Goal: Transaction & Acquisition: Purchase product/service

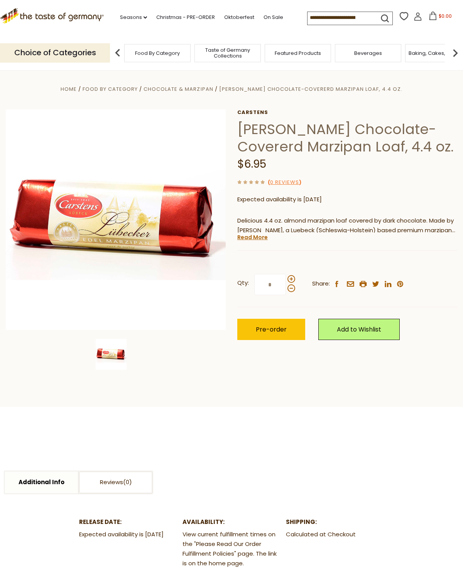
click at [249, 239] on link "Read More" at bounding box center [252, 237] width 31 height 8
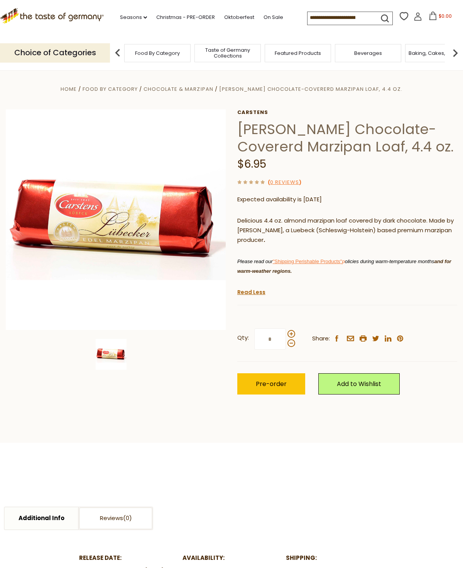
click at [64, 3] on div ".st0{fill:#EDD300;} .st1{fill:#D33E21;}" at bounding box center [52, 18] width 104 height 36
click at [54, 12] on icon ".st0{fill:#EDD300;} .st1{fill:#D33E21;}" at bounding box center [52, 15] width 104 height 15
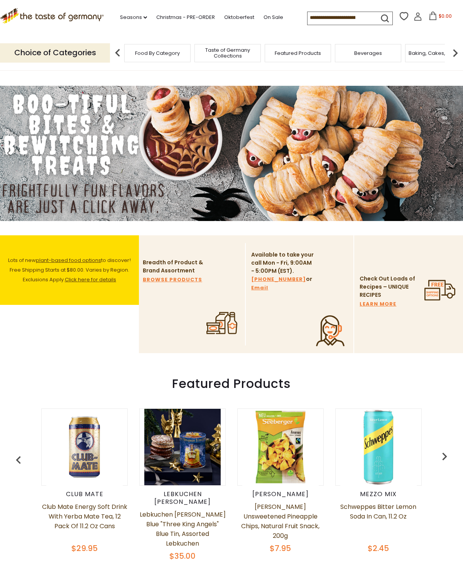
click at [197, 49] on span "Taste of Germany Collections" at bounding box center [228, 53] width 62 height 12
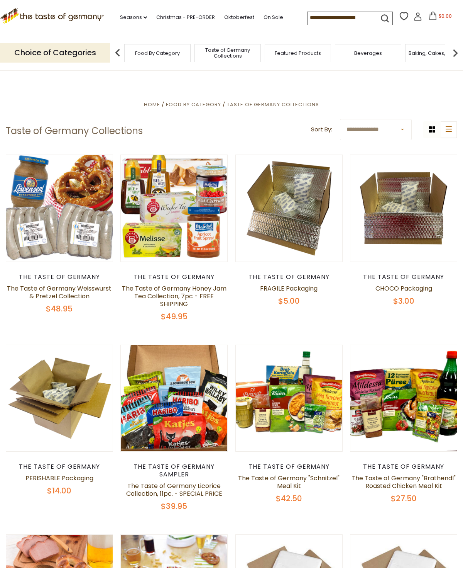
click at [188, 49] on div "Cookies" at bounding box center [155, 53] width 66 height 18
click at [207, 48] on div "Condiments, Seasonings" at bounding box center [174, 53] width 66 height 18
click at [123, 45] on img at bounding box center [117, 52] width 15 height 15
click at [150, 49] on span "Condiments, Seasonings" at bounding box center [175, 53] width 62 height 12
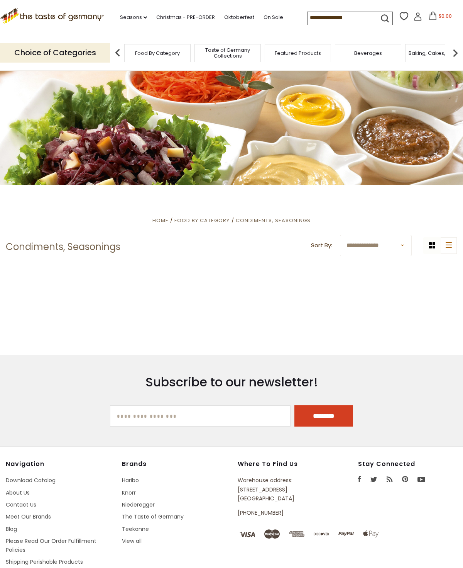
click at [122, 49] on img at bounding box center [117, 52] width 15 height 15
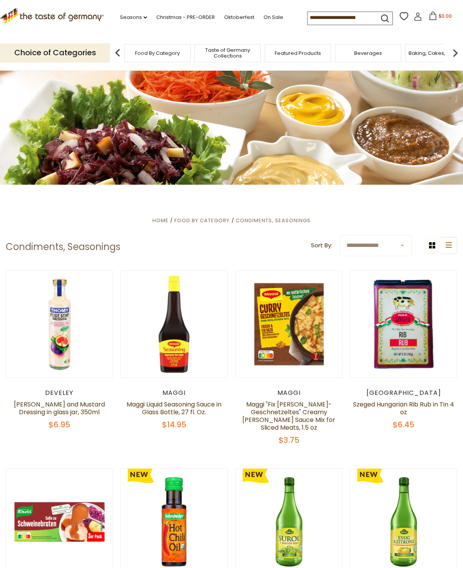
click at [120, 46] on img at bounding box center [117, 52] width 15 height 15
click at [129, 49] on span "Taste of Germany Collections" at bounding box center [99, 53] width 62 height 12
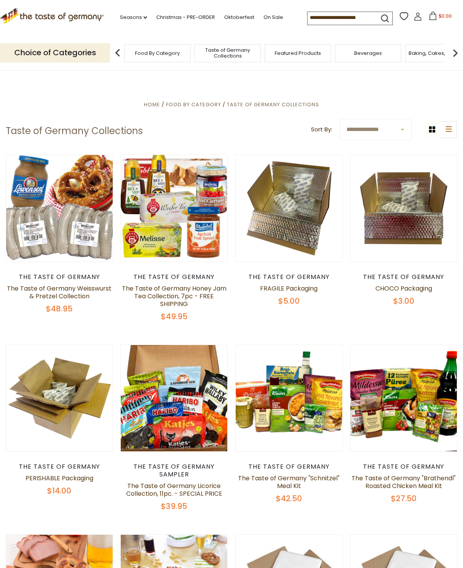
click at [69, 51] on p "Choice of Categories" at bounding box center [55, 52] width 110 height 19
click at [118, 51] on img at bounding box center [117, 52] width 15 height 15
click at [129, 48] on span "Taste of Germany Collections" at bounding box center [99, 53] width 62 height 12
click at [456, 49] on img at bounding box center [455, 52] width 15 height 15
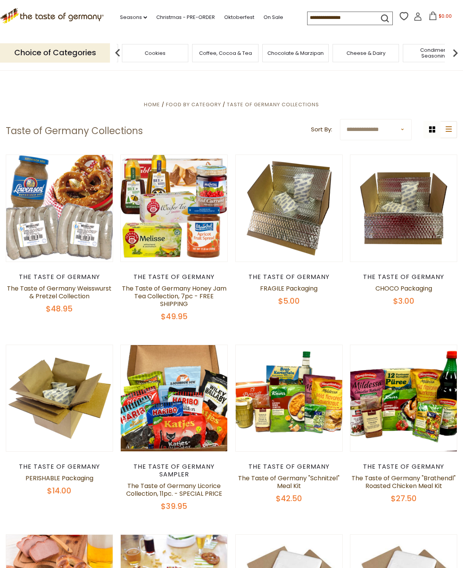
click at [118, 50] on div "Cereal" at bounding box center [85, 53] width 66 height 18
click at [308, 12] on input at bounding box center [340, 17] width 65 height 11
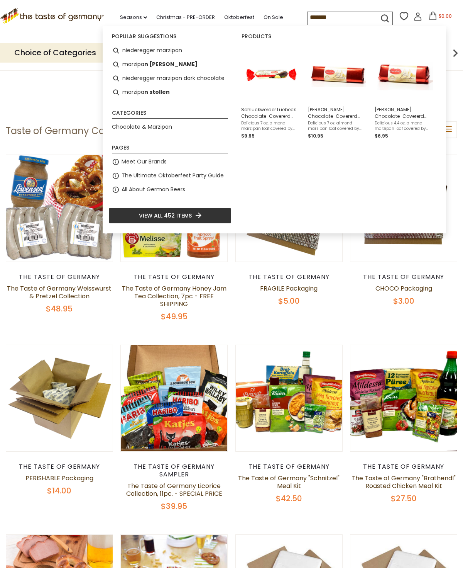
type input "********"
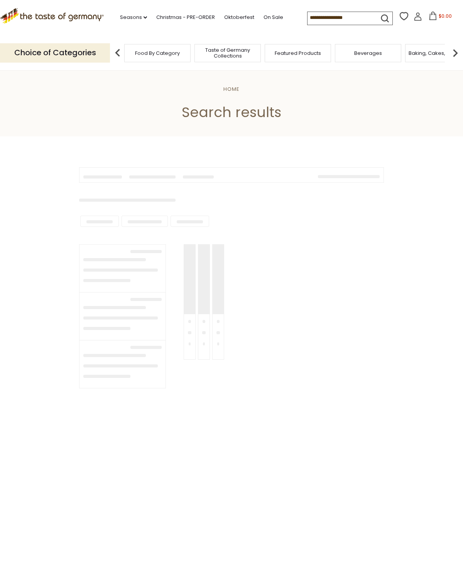
type input "********"
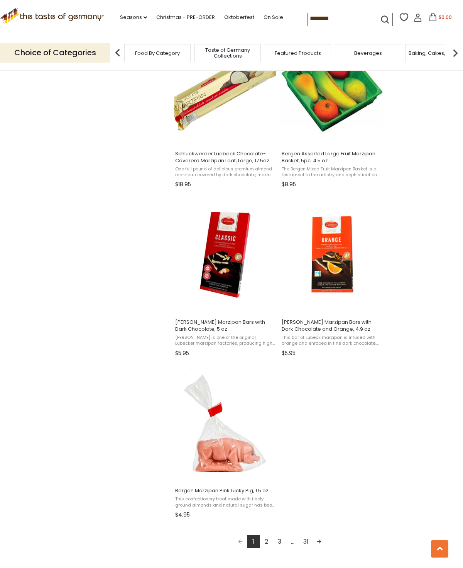
scroll to position [1027, 0]
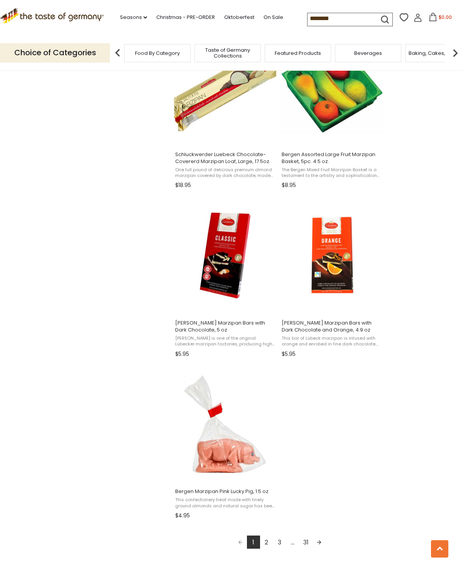
click at [266, 542] on link "2" at bounding box center [266, 541] width 13 height 13
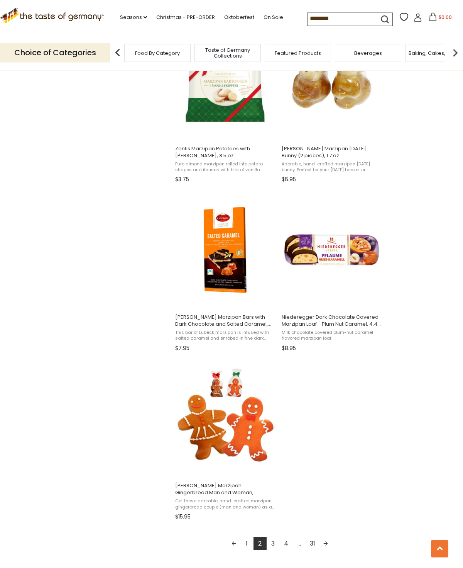
scroll to position [1032, 0]
click at [276, 542] on link "3" at bounding box center [273, 543] width 13 height 13
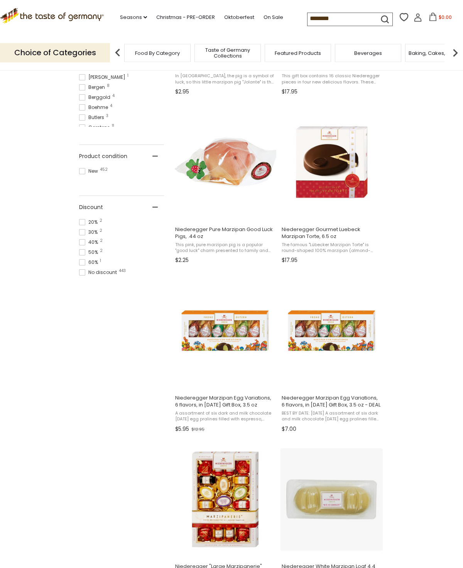
scroll to position [447, 0]
click at [342, 500] on img "Niederegger White Marzipan Loaf 4.4 oz" at bounding box center [332, 499] width 102 height 102
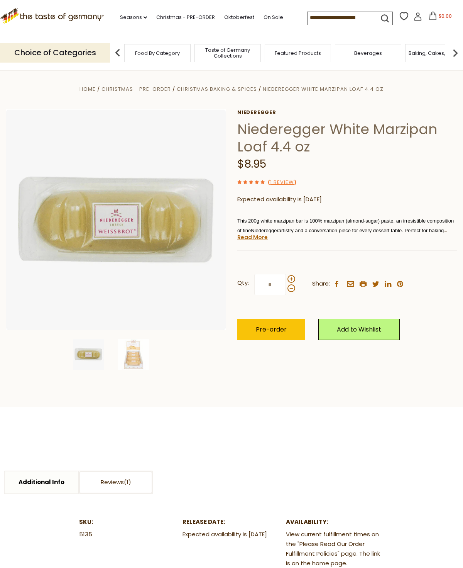
click at [249, 238] on link "Read More" at bounding box center [252, 237] width 31 height 8
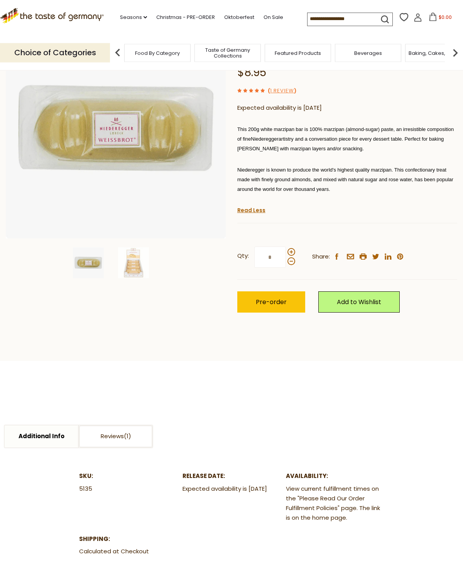
scroll to position [95, 0]
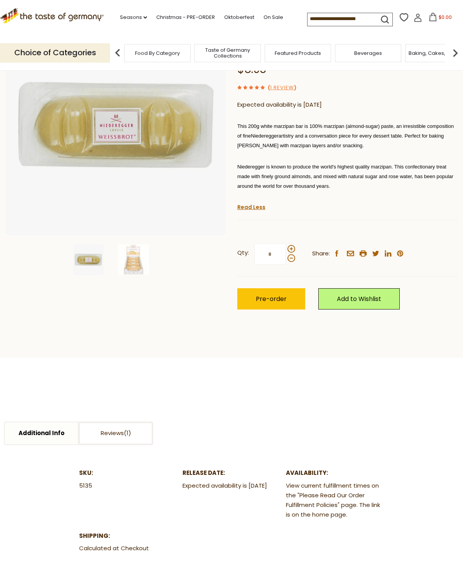
click at [46, 436] on link "Additional Info" at bounding box center [41, 433] width 73 height 22
click at [118, 429] on link "Reviews" at bounding box center [115, 433] width 73 height 22
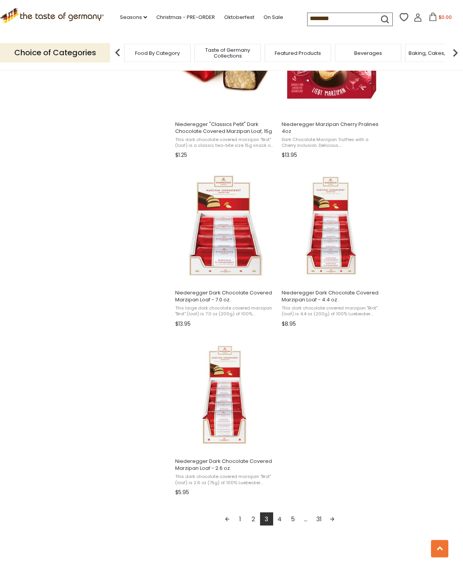
scroll to position [1078, 0]
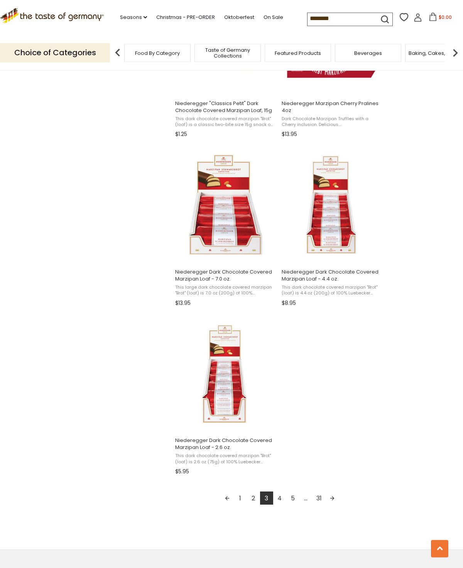
click at [281, 492] on link "4" at bounding box center [279, 497] width 13 height 13
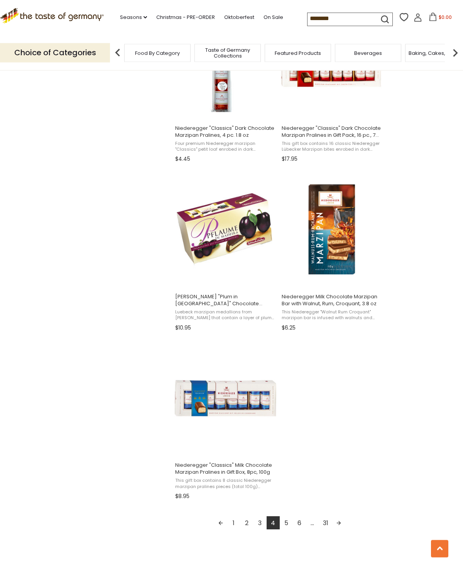
scroll to position [1053, 0]
click at [288, 521] on link "5" at bounding box center [286, 522] width 13 height 13
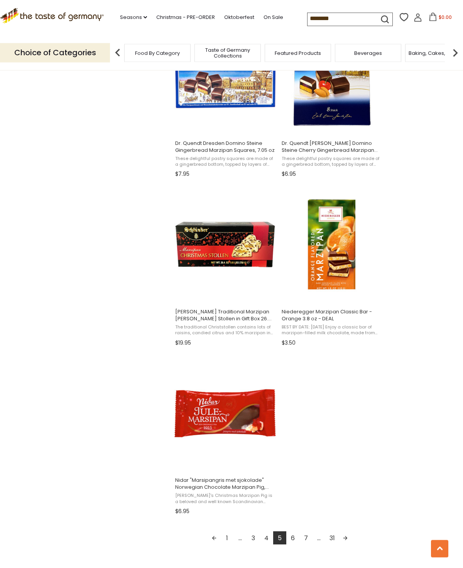
scroll to position [1039, 0]
click at [296, 536] on link "6" at bounding box center [292, 536] width 13 height 13
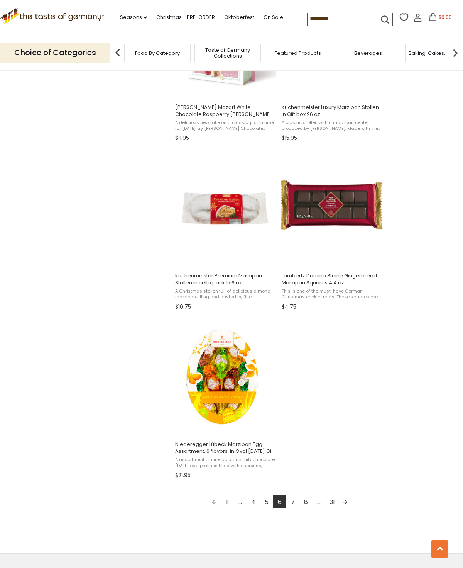
scroll to position [1082, 0]
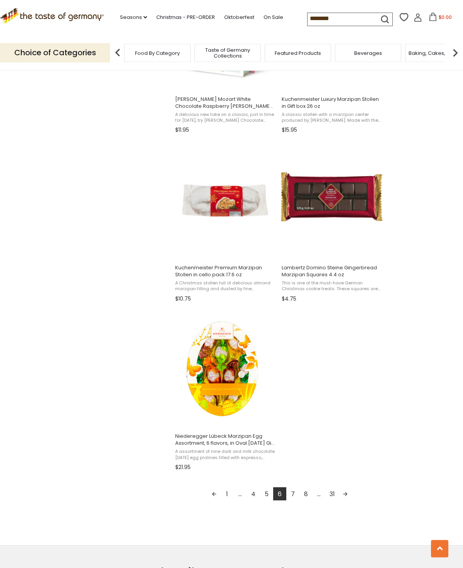
click at [294, 493] on link "7" at bounding box center [292, 493] width 13 height 13
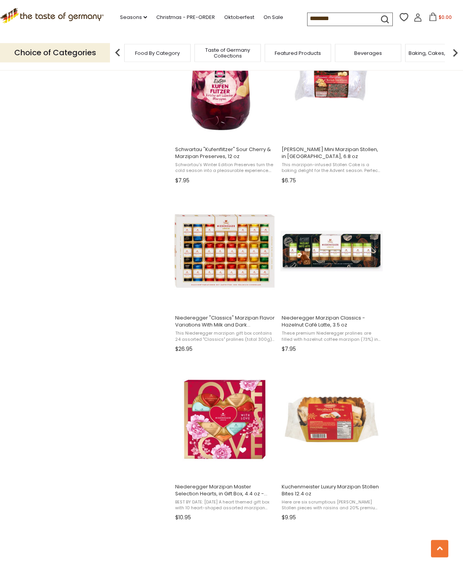
scroll to position [695, 0]
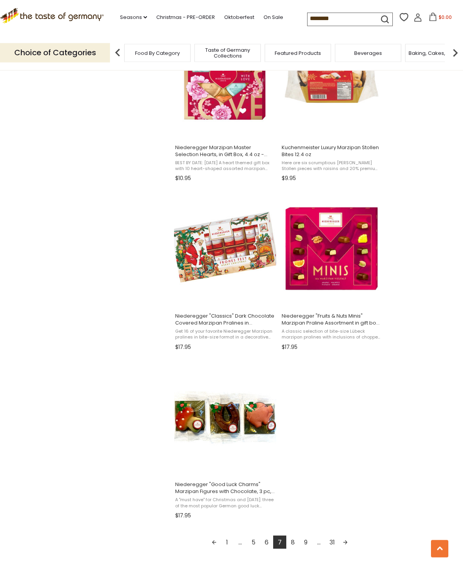
click at [294, 541] on link "8" at bounding box center [292, 541] width 13 height 13
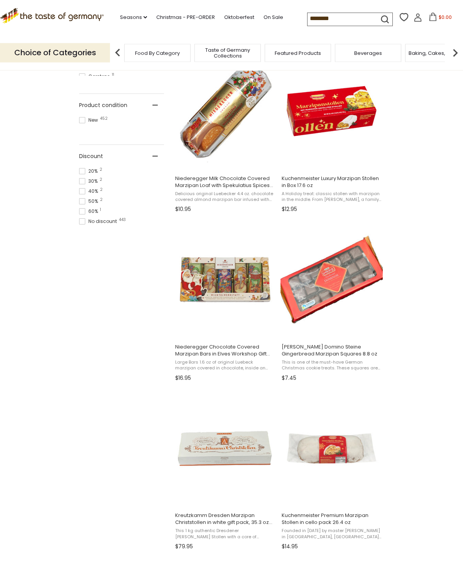
scroll to position [498, 0]
click at [322, 520] on span "Kuchenmeister Premium Marzipan Stollen in cello pack 26.4 oz" at bounding box center [332, 519] width 100 height 14
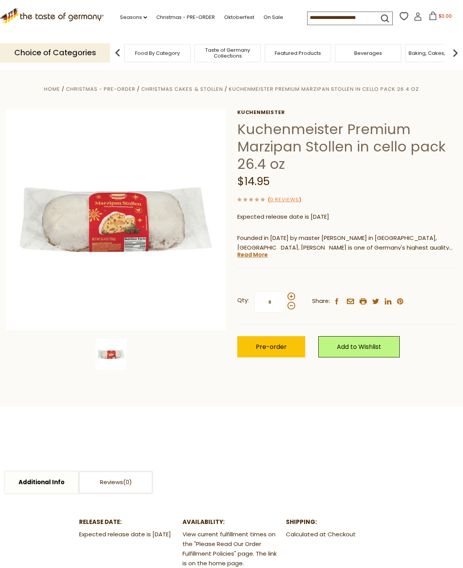
click at [251, 253] on link "Read More" at bounding box center [252, 255] width 31 height 8
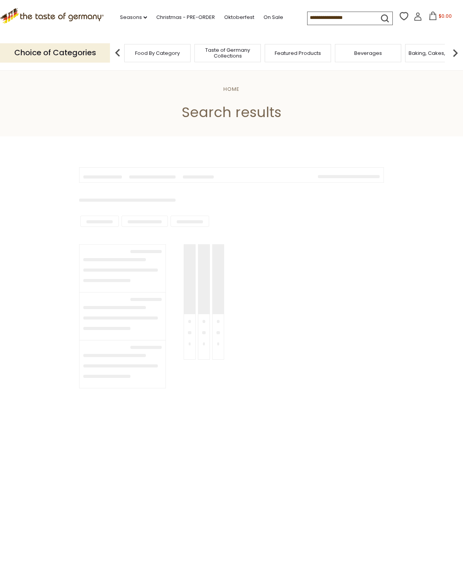
type input "********"
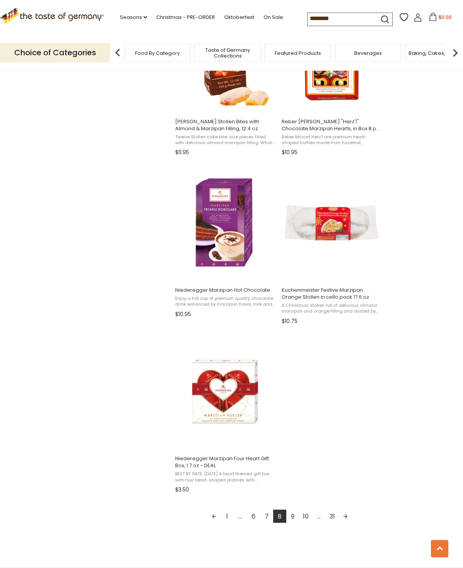
scroll to position [1072, 0]
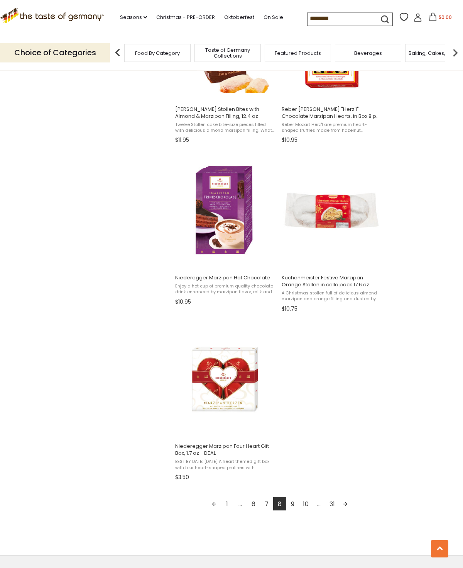
click at [291, 502] on link "9" at bounding box center [292, 503] width 13 height 13
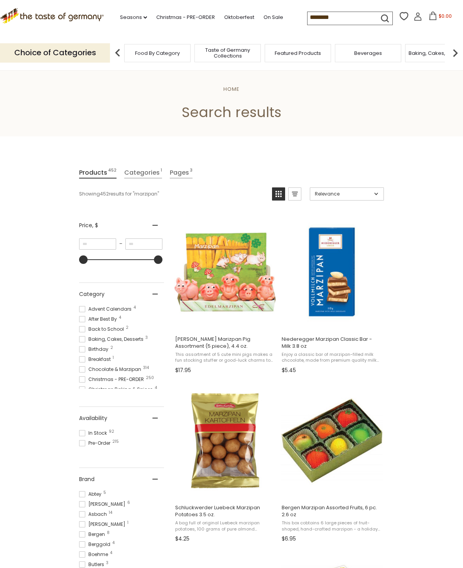
click at [202, 510] on span "Schluckwerder Luebeck Marzipan Potatoes 3.5 oz." at bounding box center [225, 511] width 100 height 14
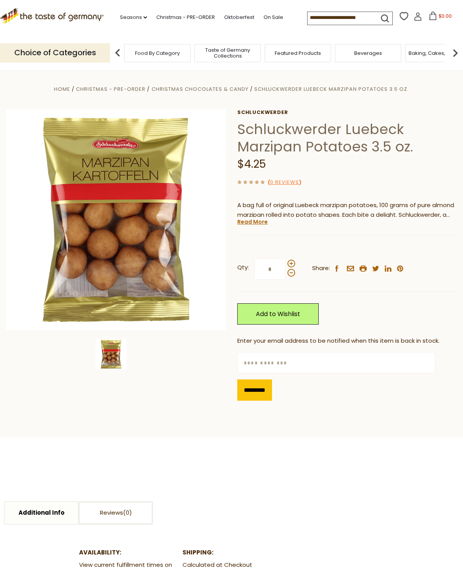
click at [257, 218] on link "Read More" at bounding box center [252, 222] width 31 height 8
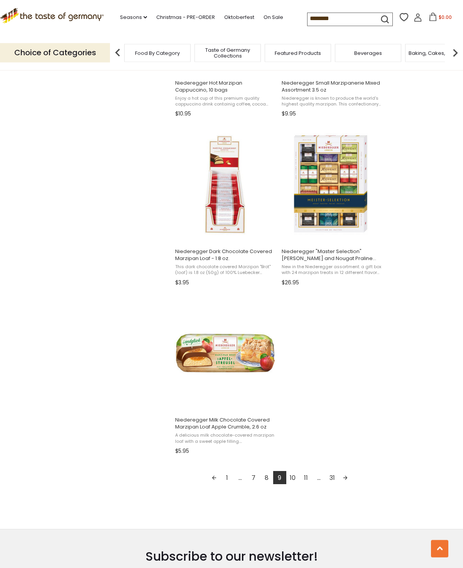
scroll to position [1100, 0]
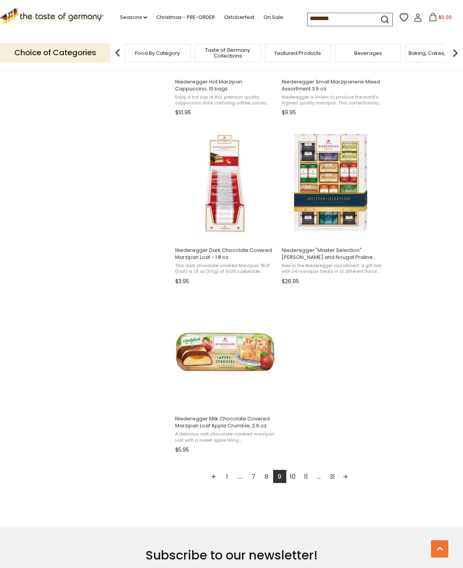
click at [294, 474] on link "10" at bounding box center [292, 475] width 13 height 13
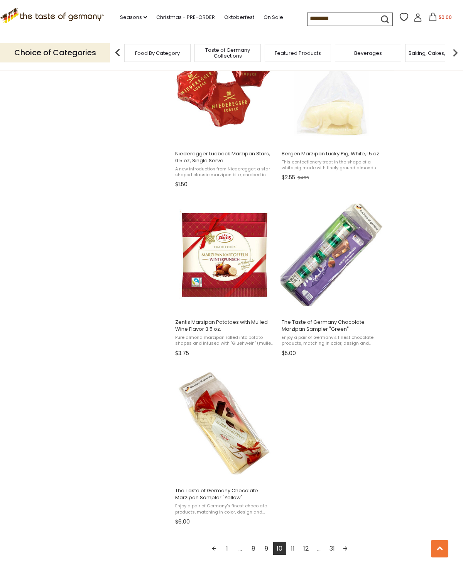
scroll to position [1028, 0]
click at [293, 550] on link "11" at bounding box center [292, 547] width 13 height 13
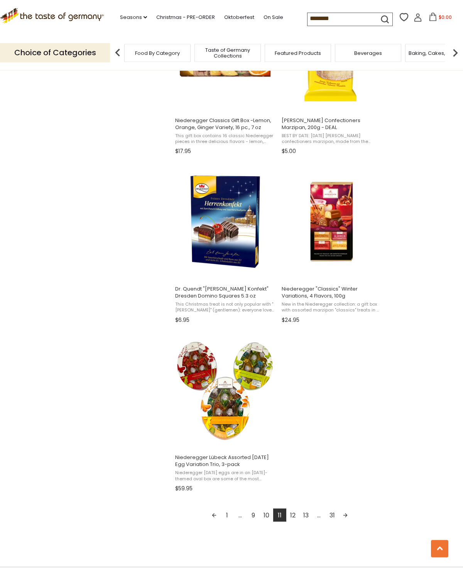
scroll to position [1075, 0]
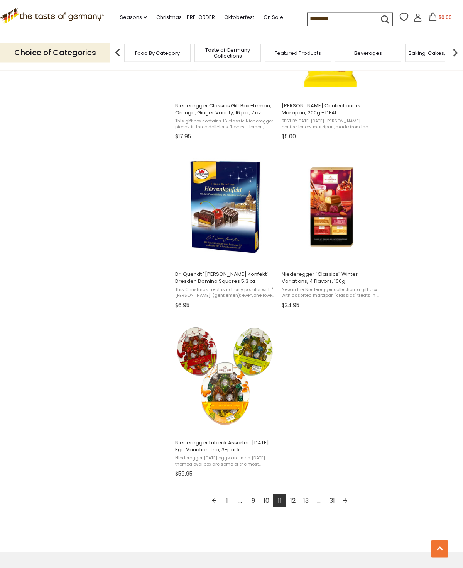
click at [294, 502] on link "12" at bounding box center [292, 500] width 13 height 13
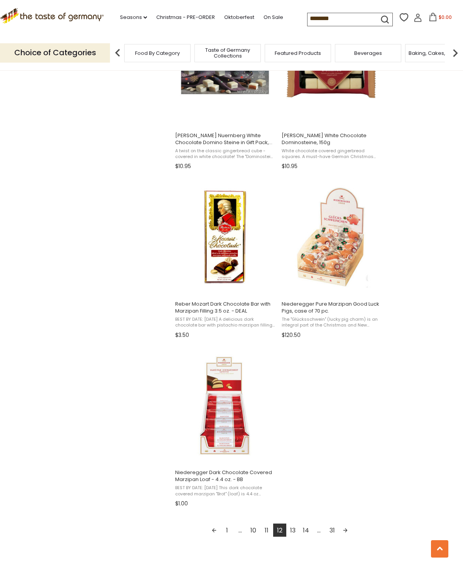
scroll to position [1046, 0]
click at [290, 530] on link "13" at bounding box center [292, 530] width 13 height 13
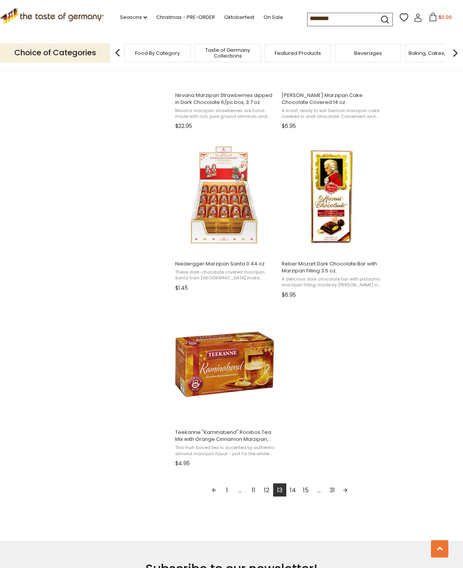
scroll to position [1098, 0]
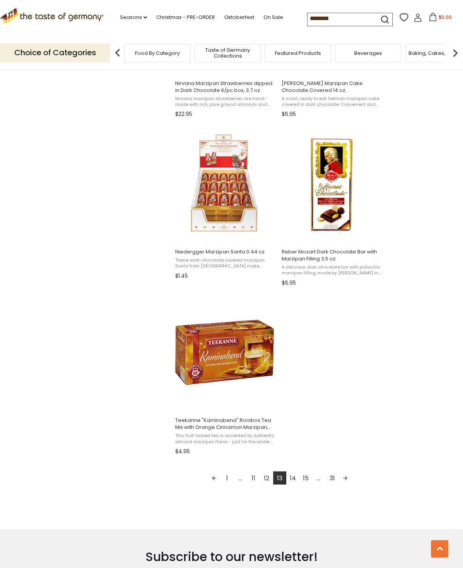
click at [294, 479] on link "14" at bounding box center [292, 477] width 13 height 13
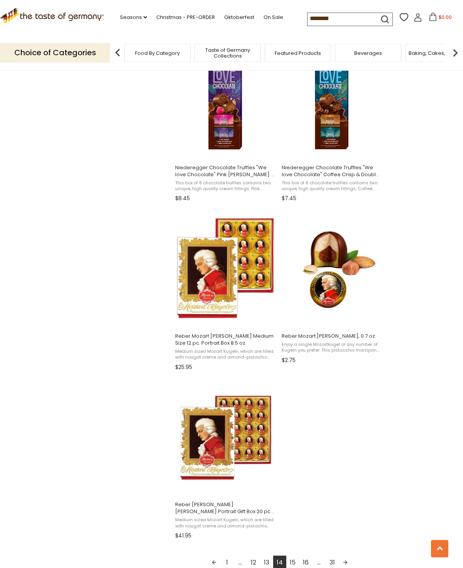
scroll to position [1035, 0]
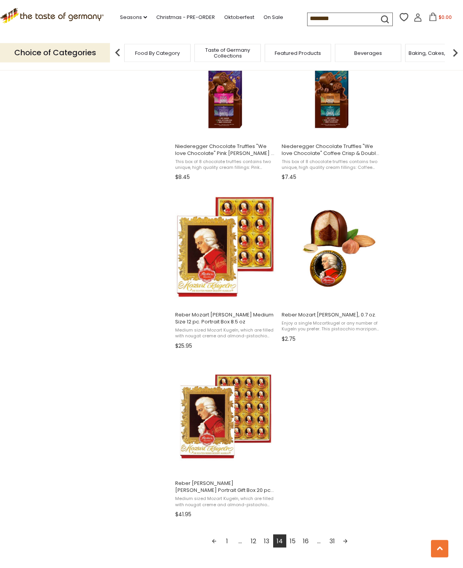
click at [297, 540] on link "15" at bounding box center [292, 540] width 13 height 13
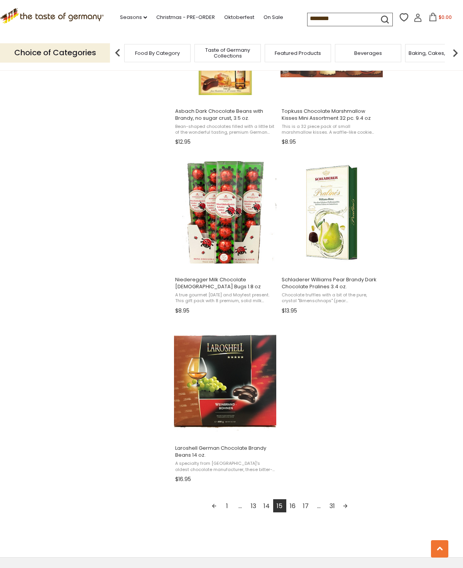
scroll to position [1073, 0]
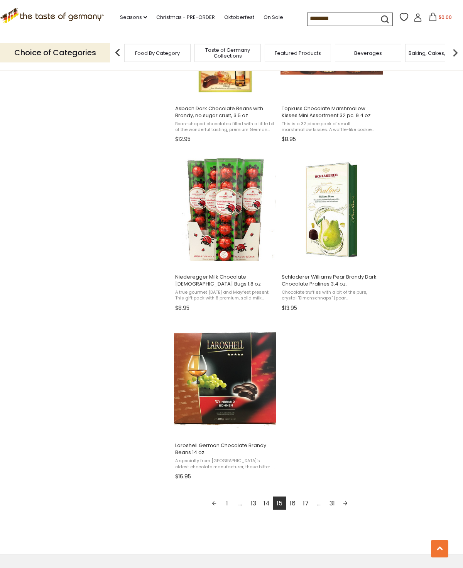
click at [309, 507] on link "17" at bounding box center [306, 503] width 13 height 13
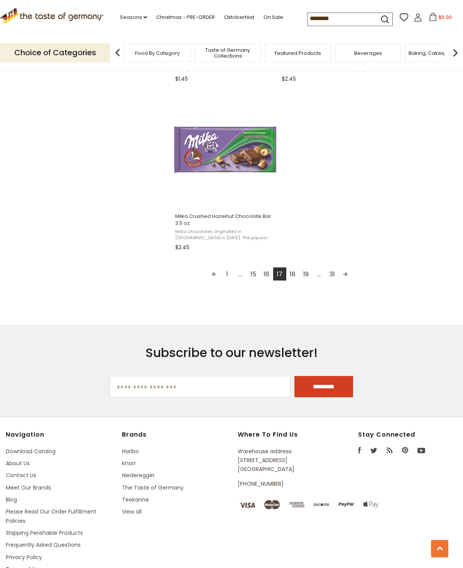
scroll to position [1329, 0]
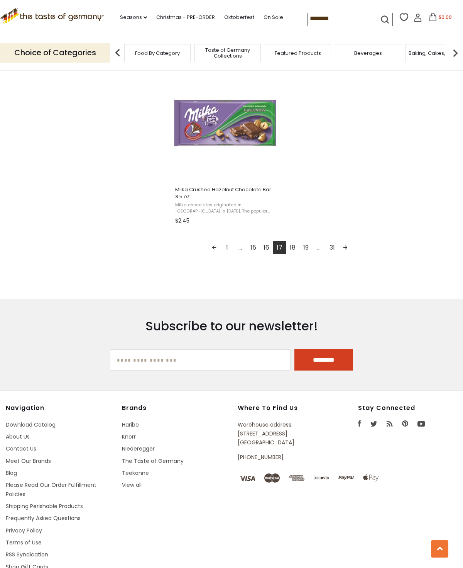
click at [23, 437] on link "About Us" at bounding box center [18, 436] width 24 height 8
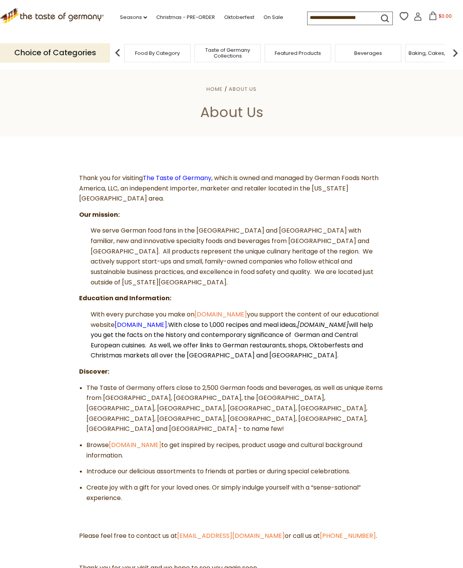
click at [136, 440] on link "[DOMAIN_NAME]" at bounding box center [135, 444] width 53 height 9
